Goal: Task Accomplishment & Management: Use online tool/utility

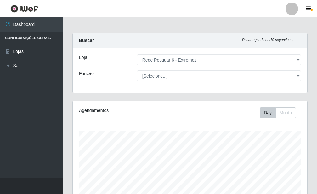
select select "80"
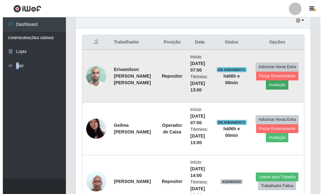
scroll to position [131, 235]
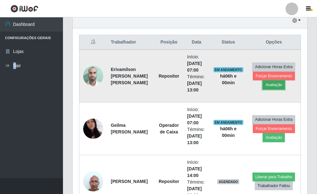
click at [277, 85] on button "Avaliação" at bounding box center [274, 84] width 22 height 9
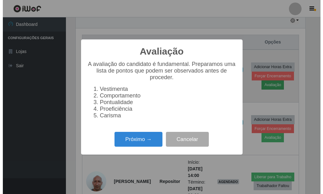
scroll to position [315115, 315011]
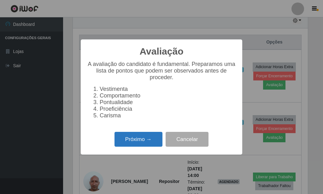
click at [157, 141] on button "Próximo →" at bounding box center [138, 139] width 48 height 15
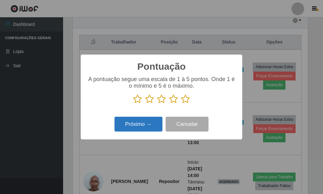
click at [150, 128] on button "Próximo →" at bounding box center [138, 124] width 48 height 15
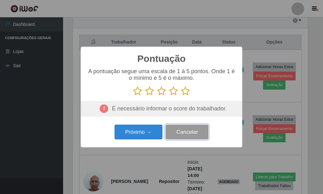
click at [181, 134] on button "Cancelar" at bounding box center [187, 132] width 43 height 15
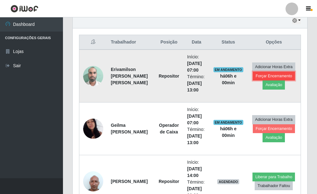
click at [266, 73] on button "Forçar Encerramento" at bounding box center [274, 76] width 42 height 9
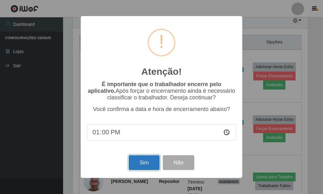
click at [143, 163] on button "Sim" at bounding box center [144, 162] width 31 height 15
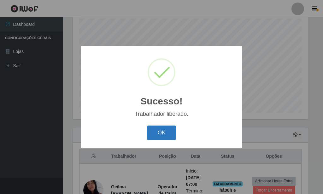
click at [158, 132] on button "OK" at bounding box center [161, 132] width 29 height 15
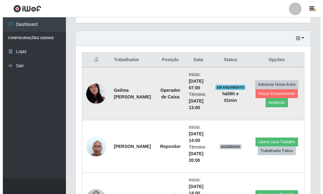
scroll to position [241, 0]
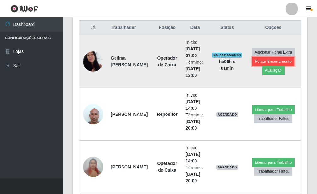
click at [273, 61] on button "Forçar Encerramento" at bounding box center [274, 61] width 42 height 9
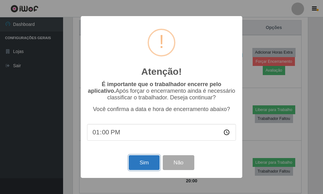
click at [145, 168] on button "Sim" at bounding box center [144, 162] width 31 height 15
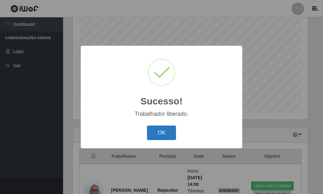
click at [156, 130] on button "OK" at bounding box center [161, 132] width 29 height 15
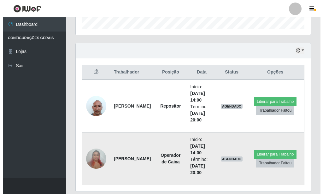
scroll to position [209, 0]
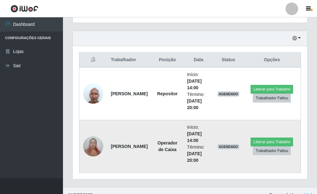
click at [96, 148] on img at bounding box center [93, 146] width 20 height 27
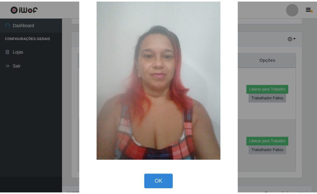
scroll to position [29, 0]
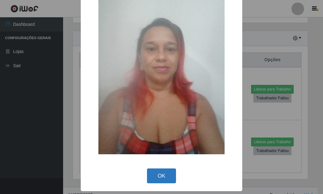
click at [153, 181] on button "OK" at bounding box center [161, 175] width 29 height 15
